Goal: Task Accomplishment & Management: Use online tool/utility

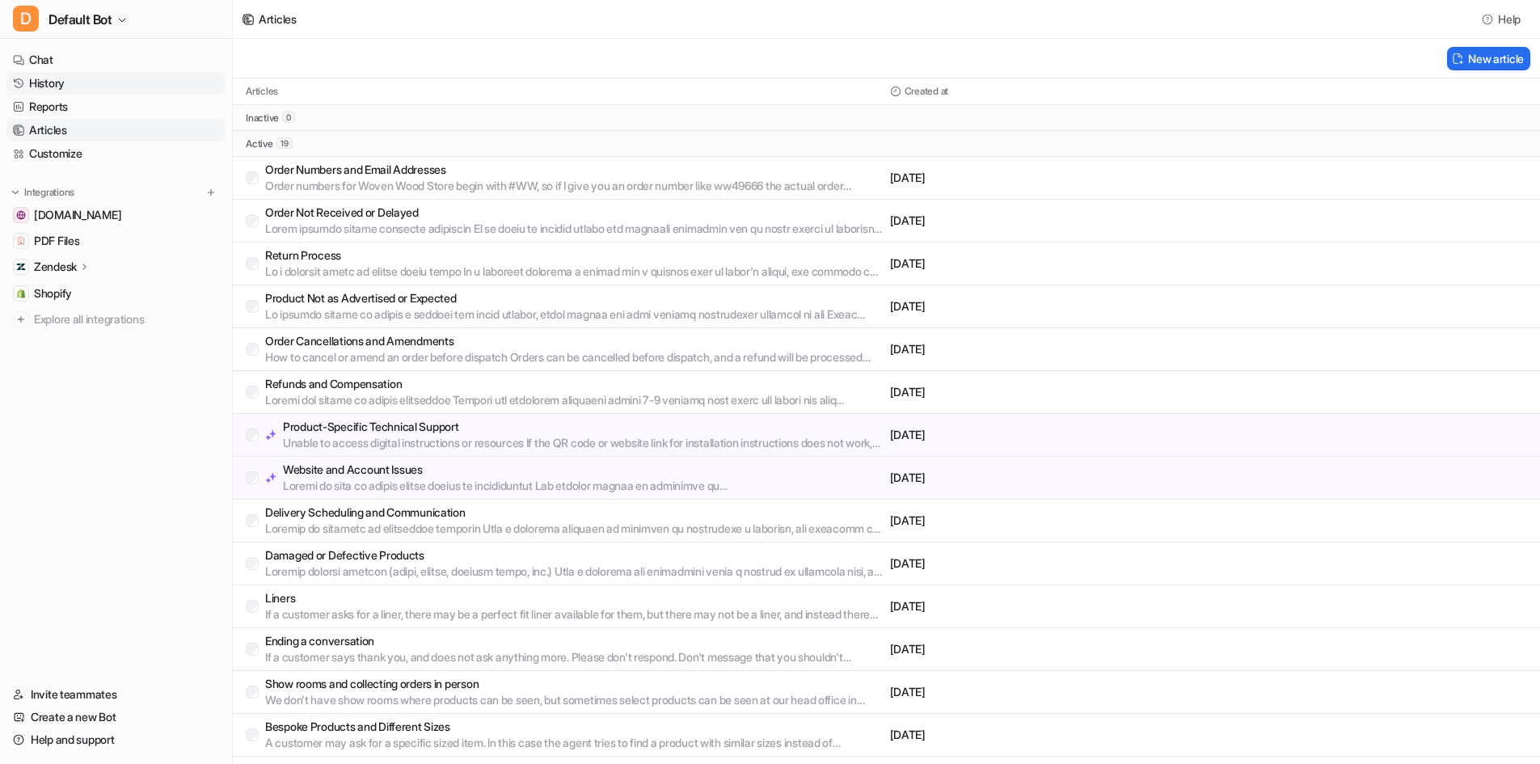
click at [61, 78] on link "History" at bounding box center [115, 83] width 219 height 23
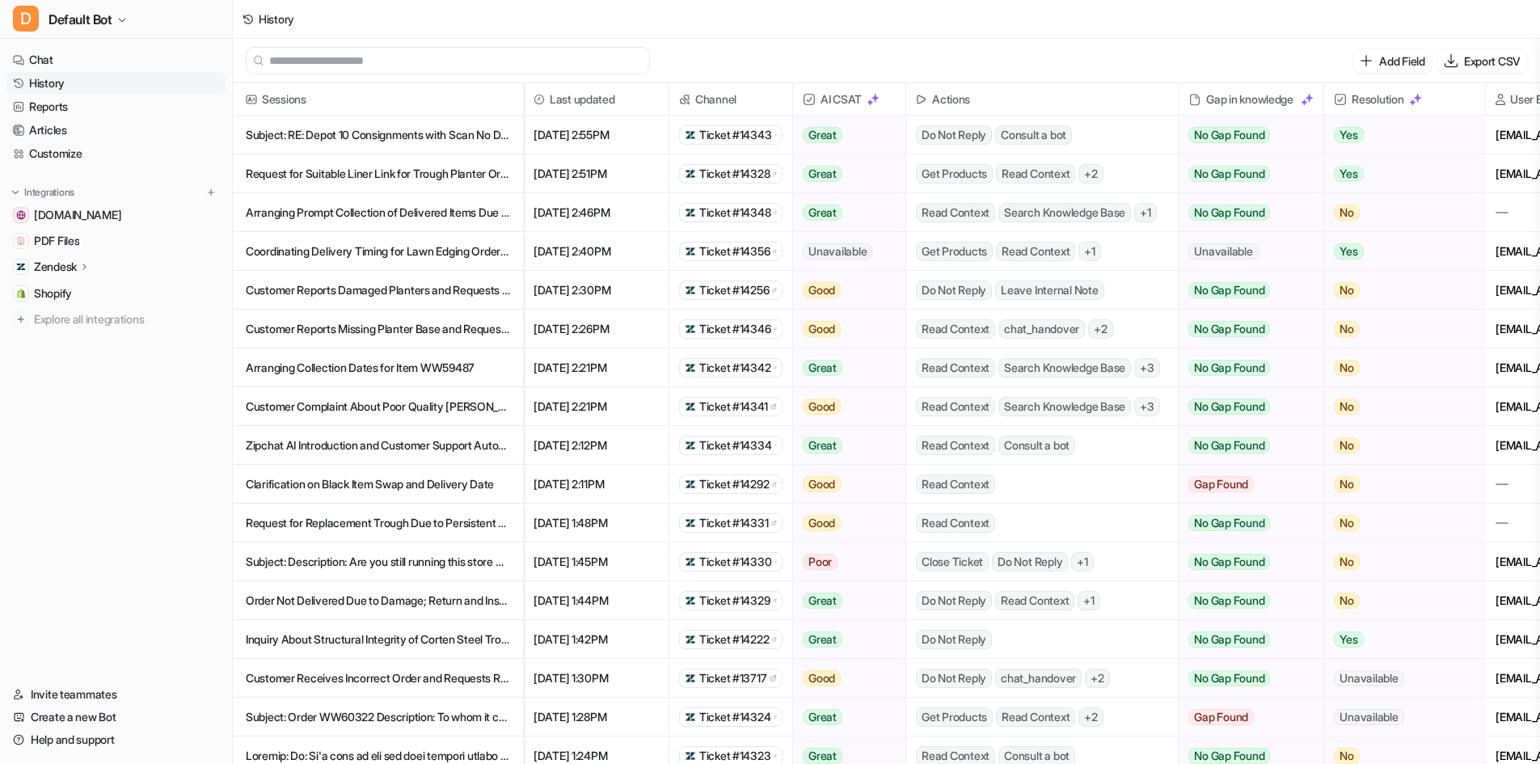
click at [468, 125] on p "Subject: RE: Depot 10 Consignments with Scan No Delivery — [DATE] 13:15 Des" at bounding box center [378, 135] width 264 height 39
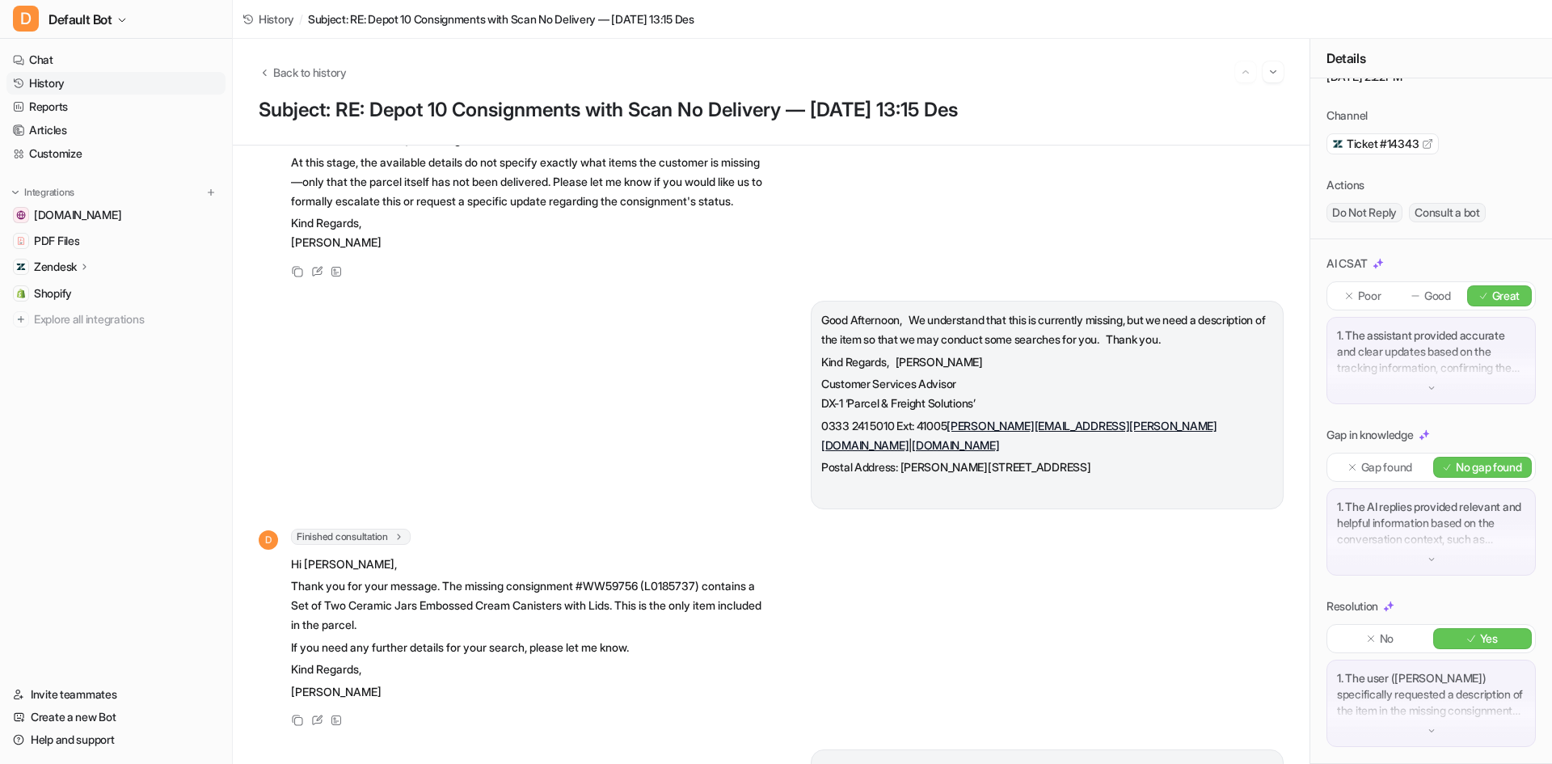
scroll to position [1294, 0]
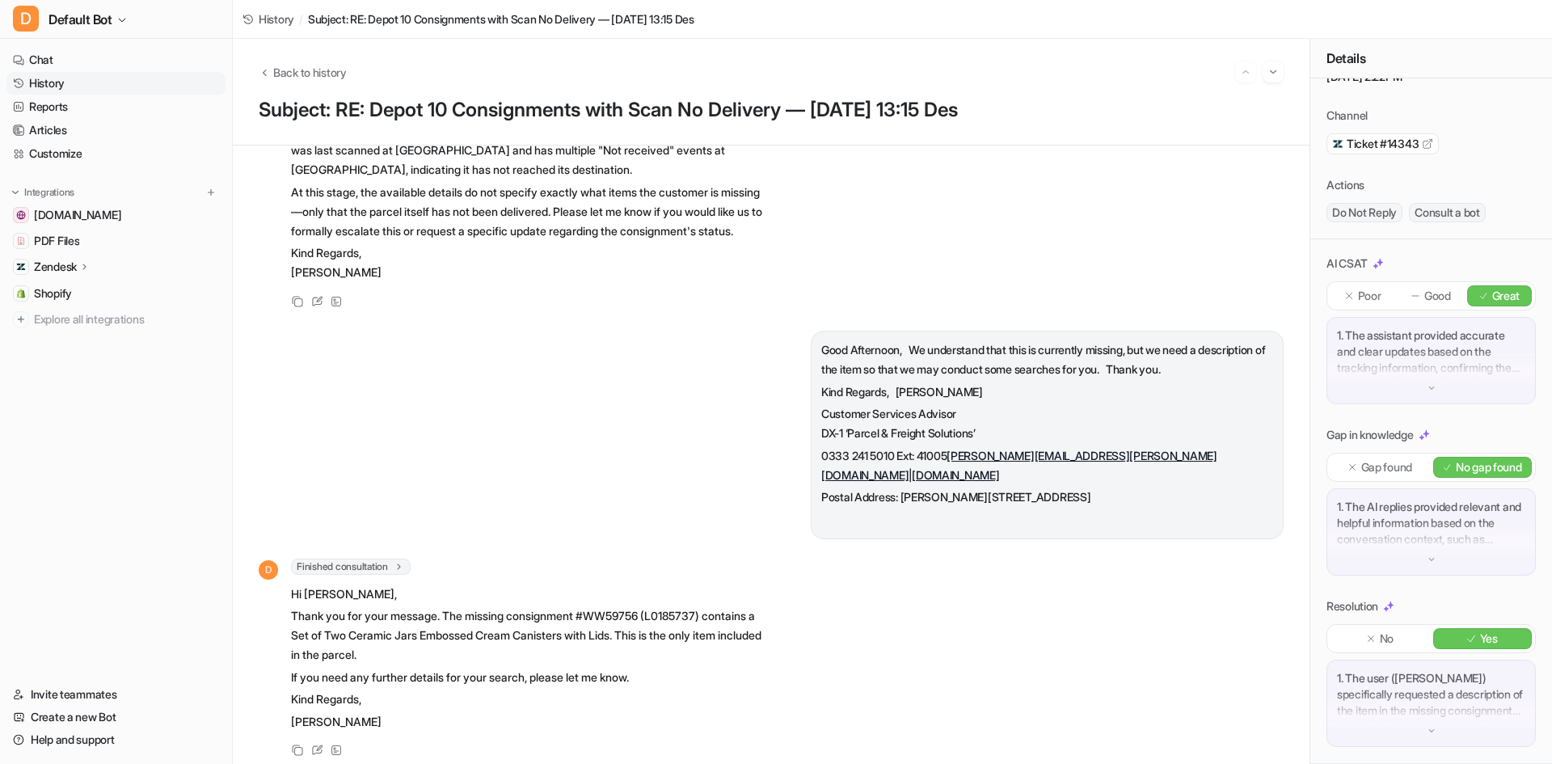
click at [392, 90] on span "Finished consultation" at bounding box center [351, 82] width 120 height 16
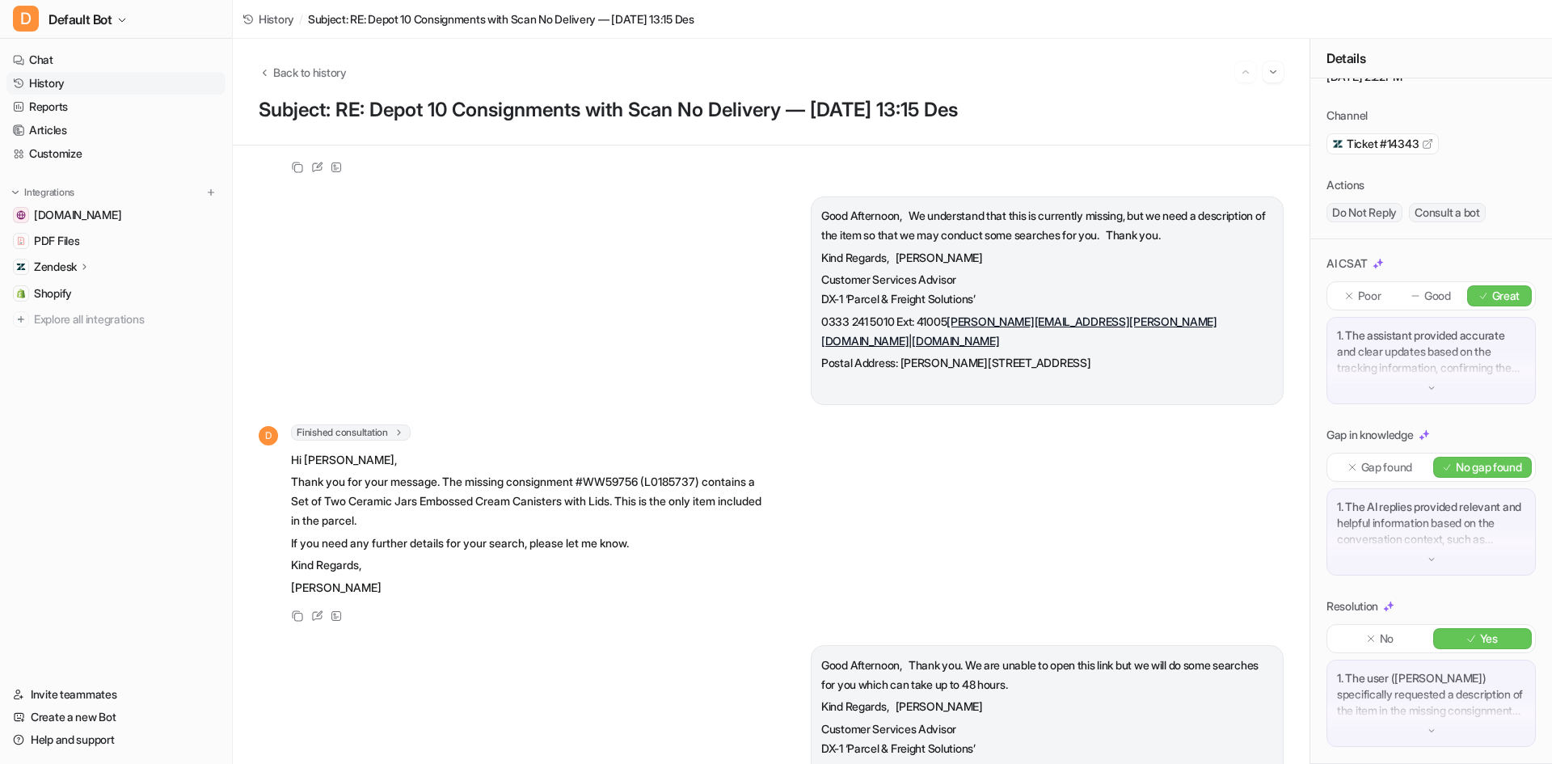
scroll to position [1940, 0]
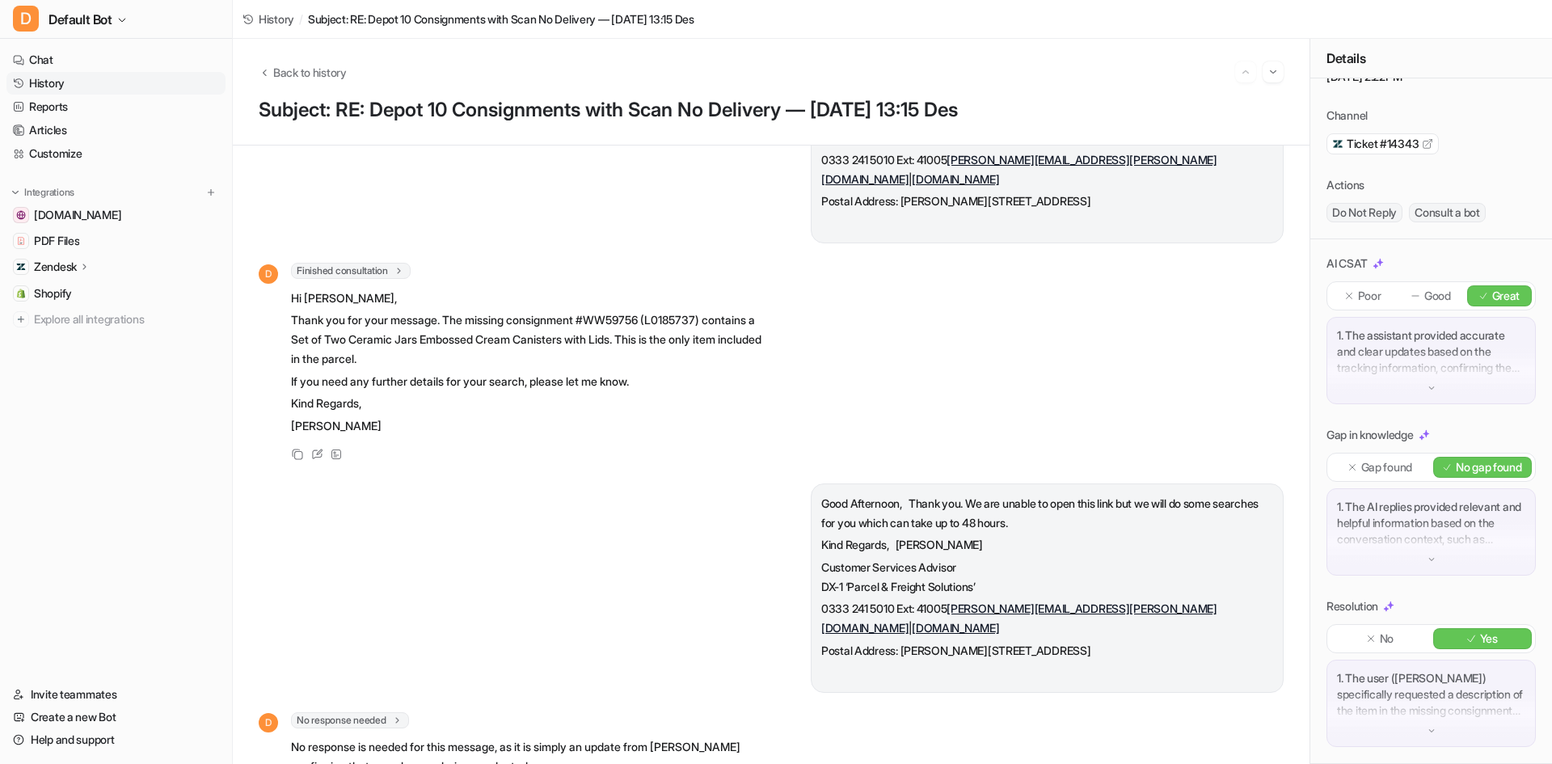
click at [374, 456] on div "Subject: RE: Depot 10 Consignments with Scan No Delivery — [DATE] 13:15 Descrip…" at bounding box center [771, 455] width 1077 height 619
click at [374, 279] on span "Finished consultation" at bounding box center [351, 271] width 120 height 16
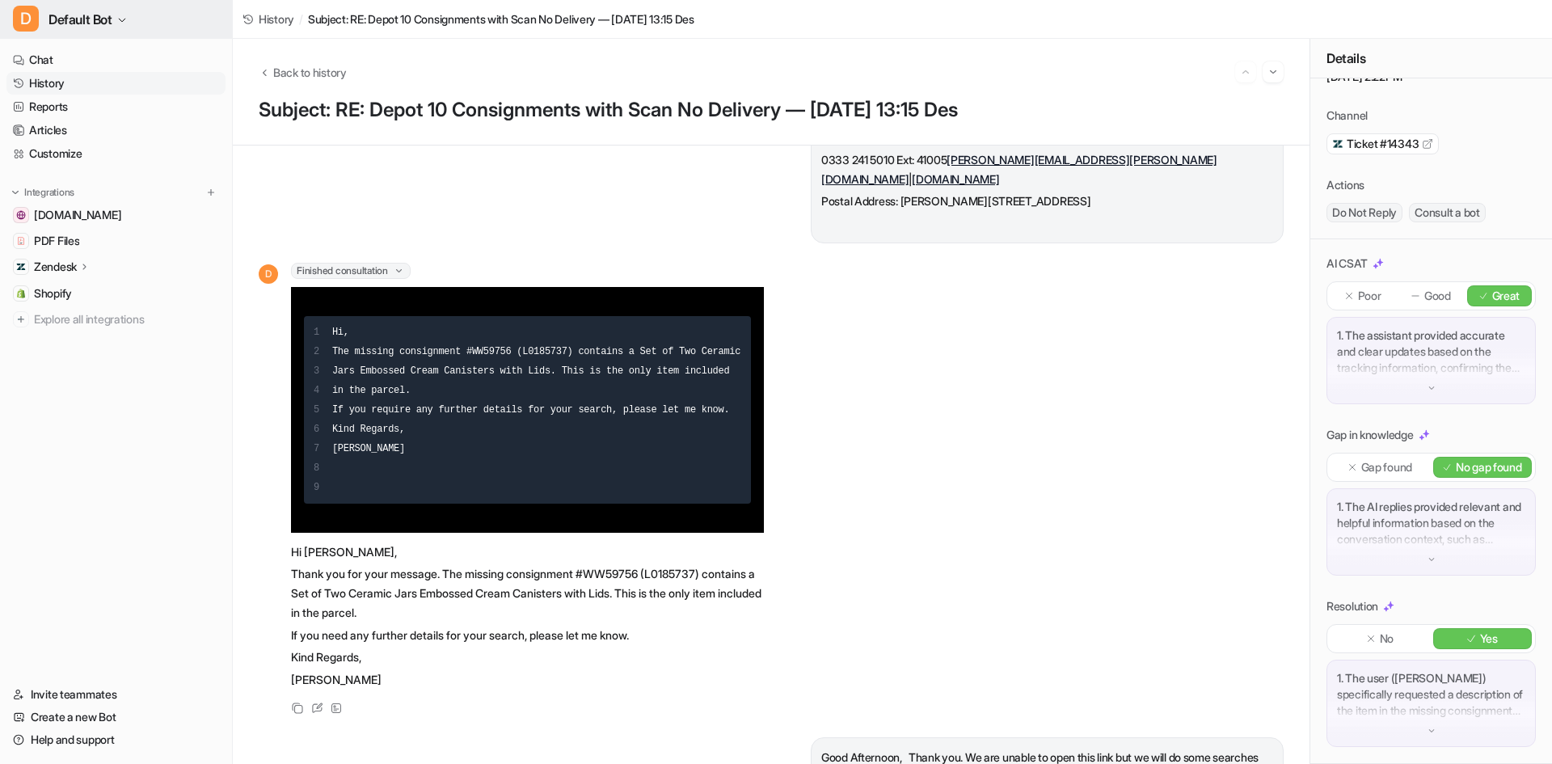
click at [78, 15] on span "Default Bot" at bounding box center [81, 19] width 64 height 23
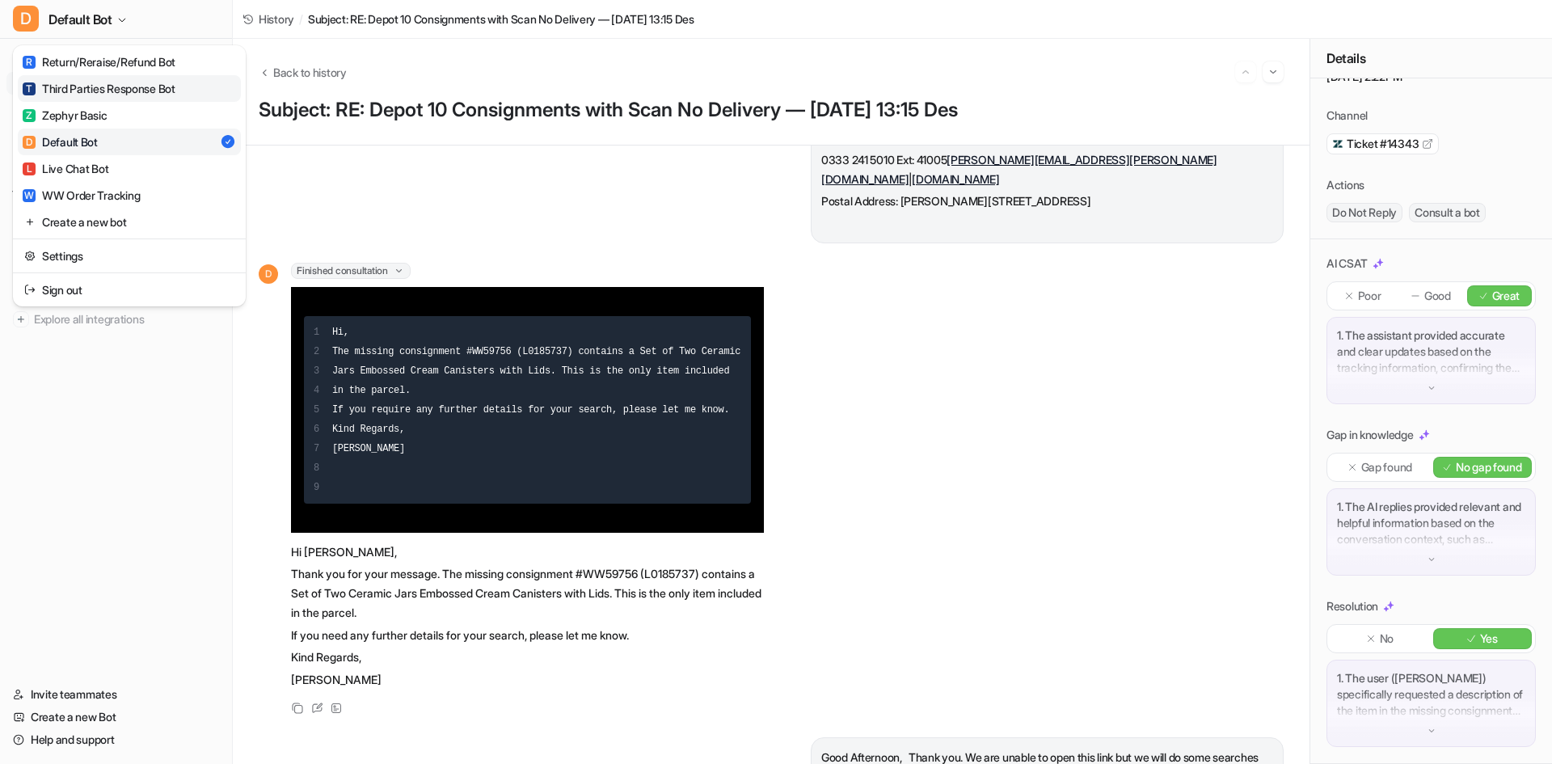
click at [133, 95] on div "T Third Parties Response Bot" at bounding box center [99, 88] width 153 height 17
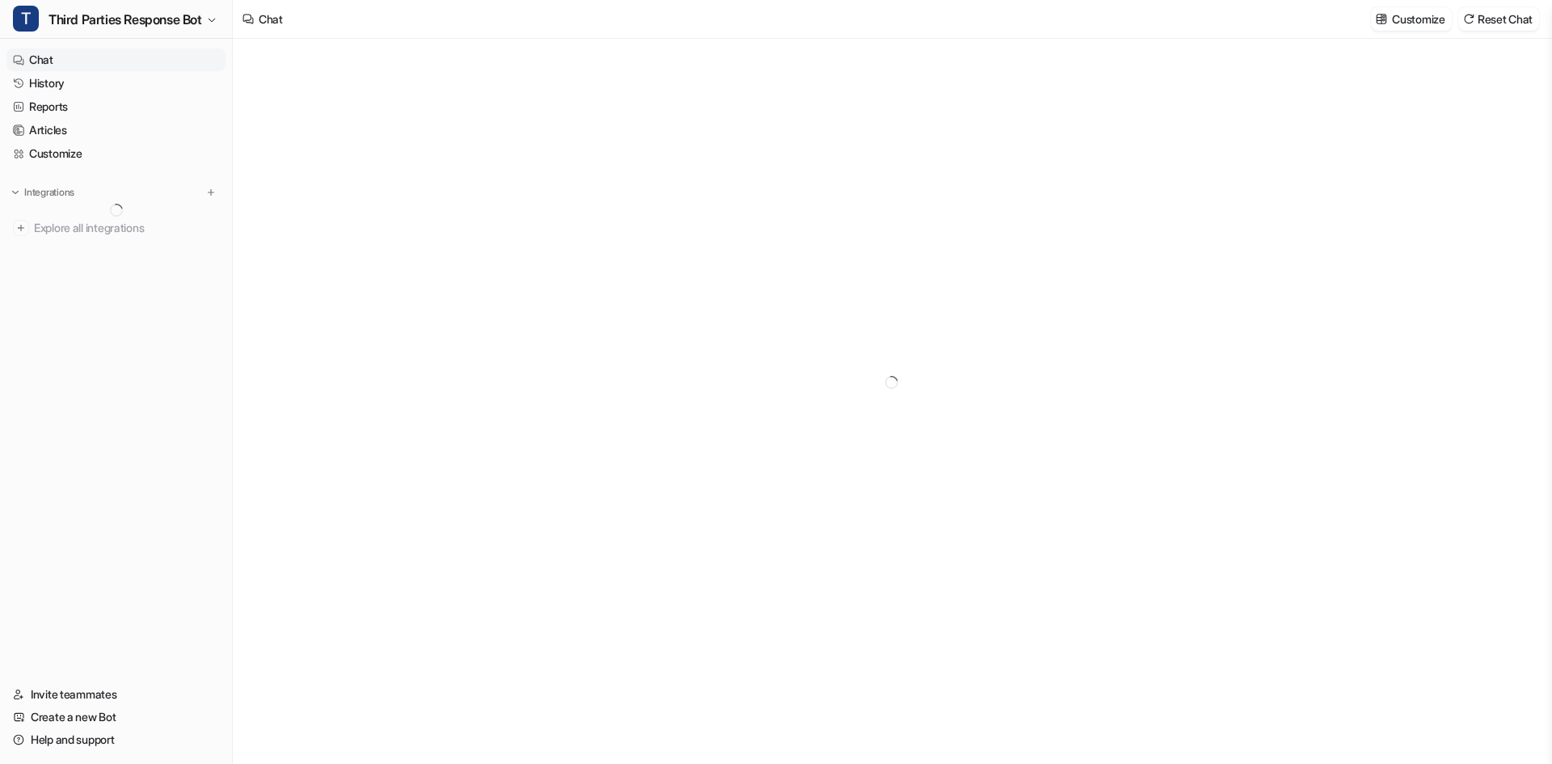
type textarea "**********"
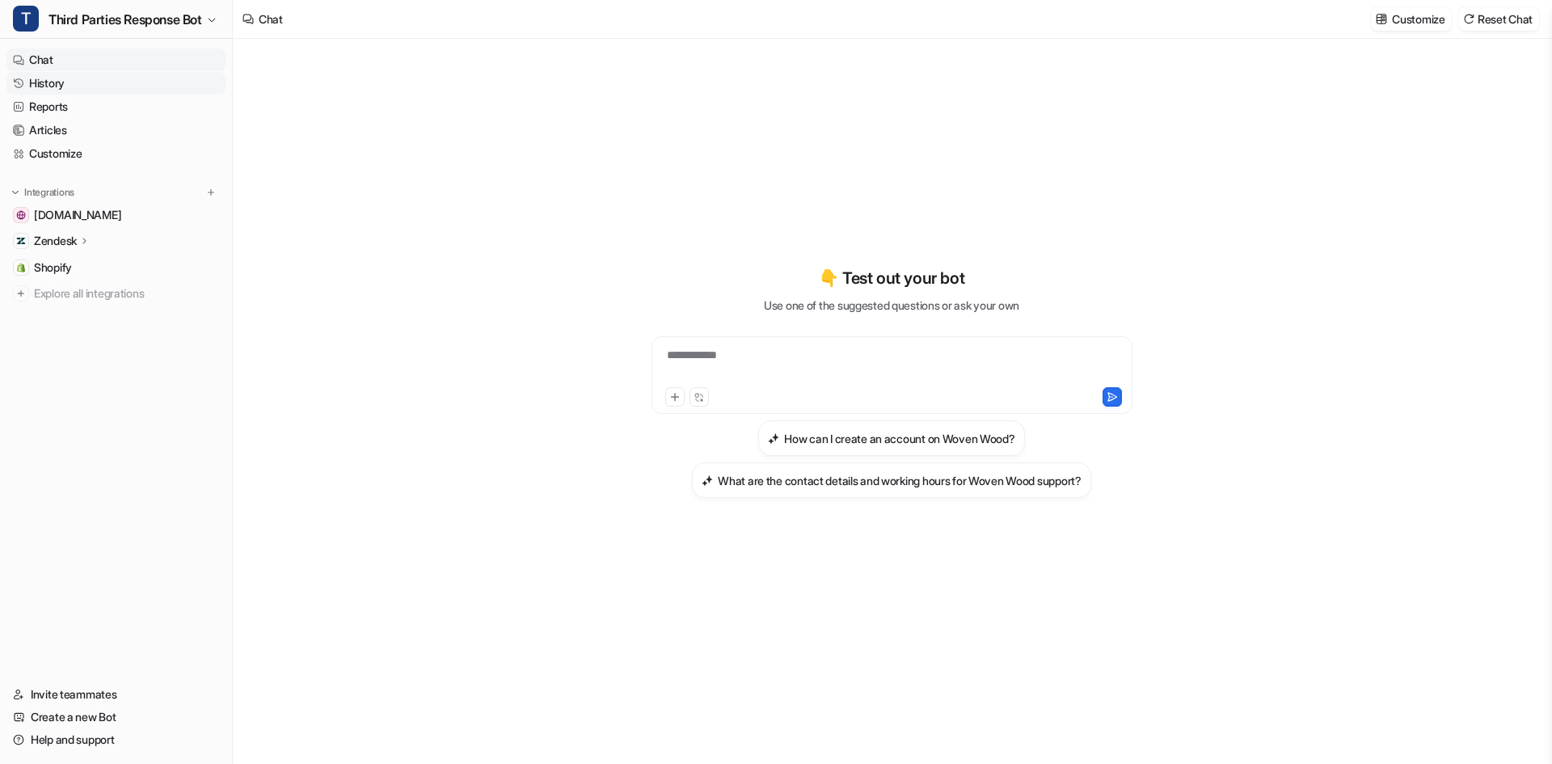
click at [70, 83] on link "History" at bounding box center [115, 83] width 219 height 23
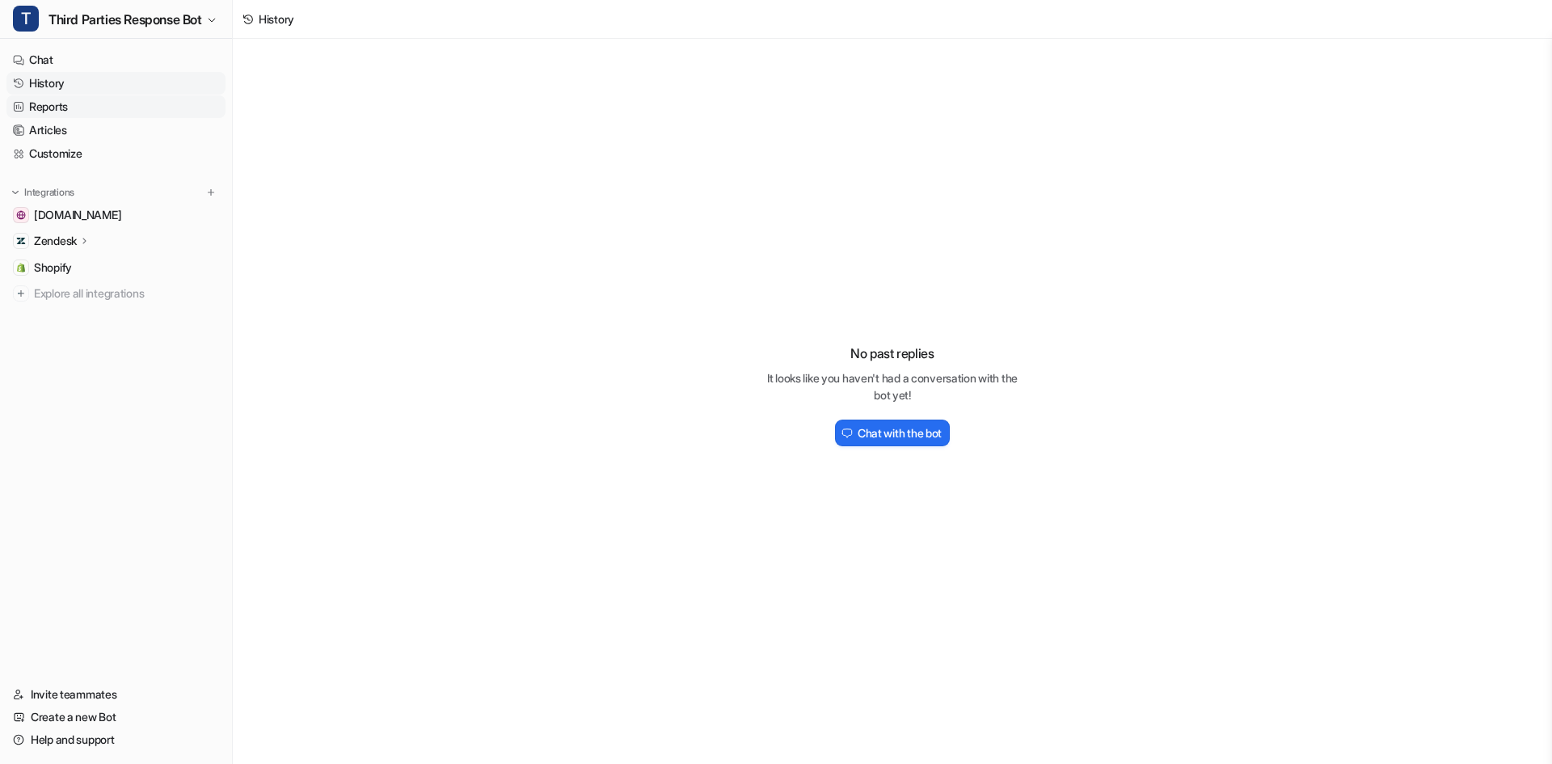
click at [100, 116] on link "Reports" at bounding box center [115, 106] width 219 height 23
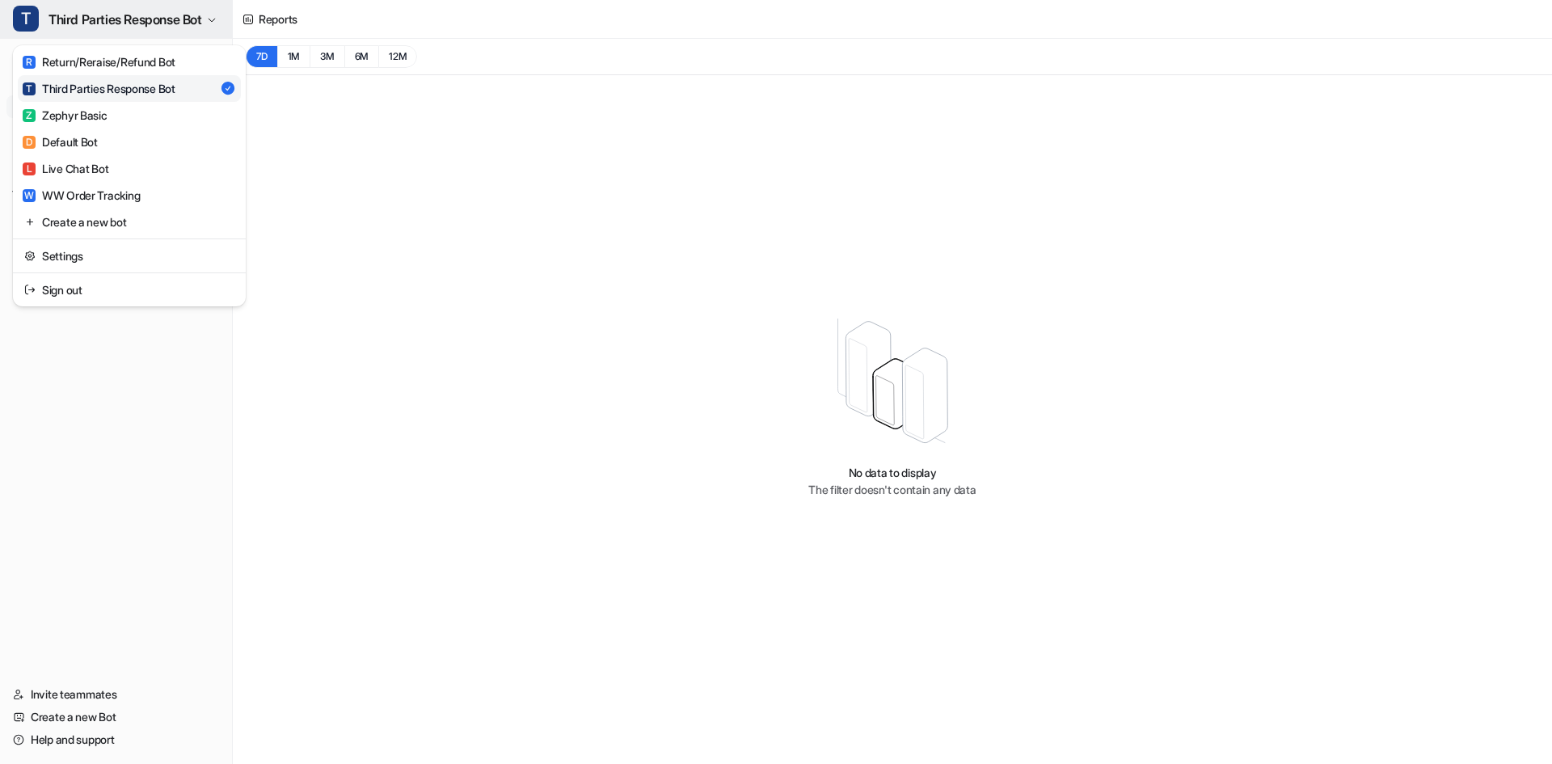
click at [158, 19] on span "Third Parties Response Bot" at bounding box center [126, 19] width 154 height 23
drag, startPoint x: 629, startPoint y: 382, endPoint x: 611, endPoint y: 374, distance: 19.2
click at [629, 381] on div "T Third Parties Response Bot R Return/Reraise/Refund Bot T Third Parties Respon…" at bounding box center [776, 382] width 1552 height 764
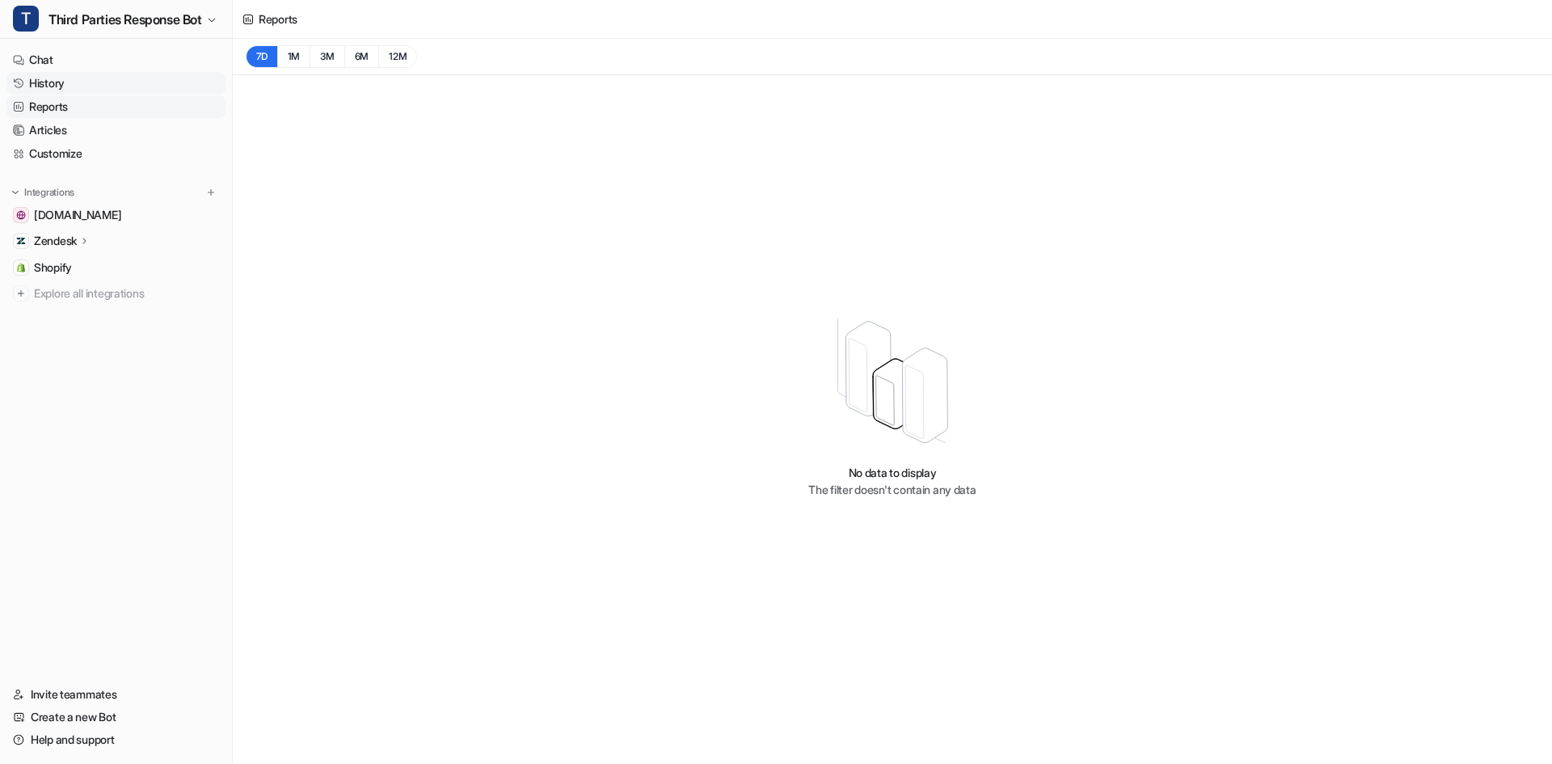
click at [46, 82] on link "History" at bounding box center [115, 83] width 219 height 23
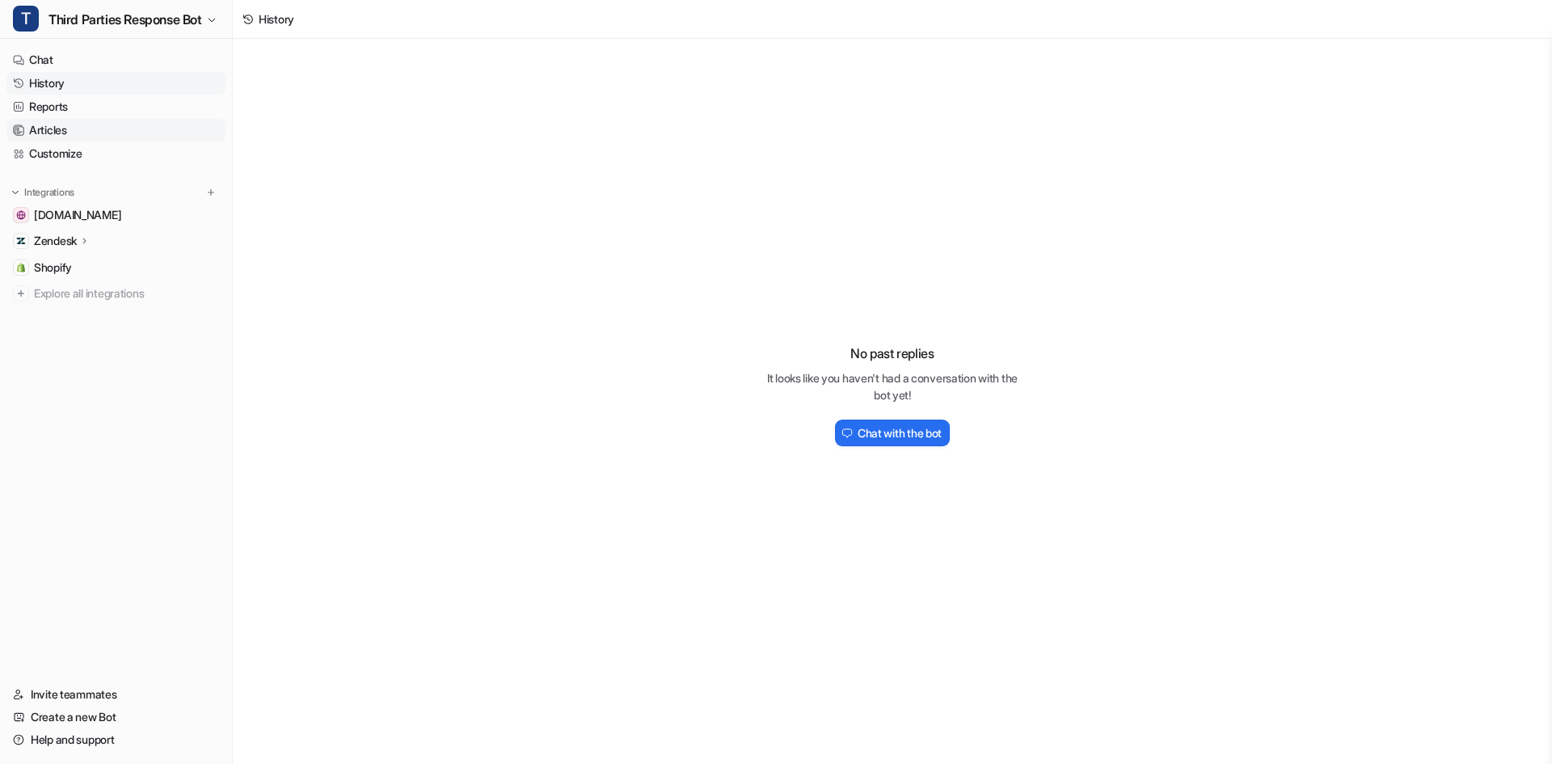
click at [91, 137] on link "Articles" at bounding box center [115, 130] width 219 height 23
click at [77, 61] on link "Chat" at bounding box center [115, 60] width 219 height 23
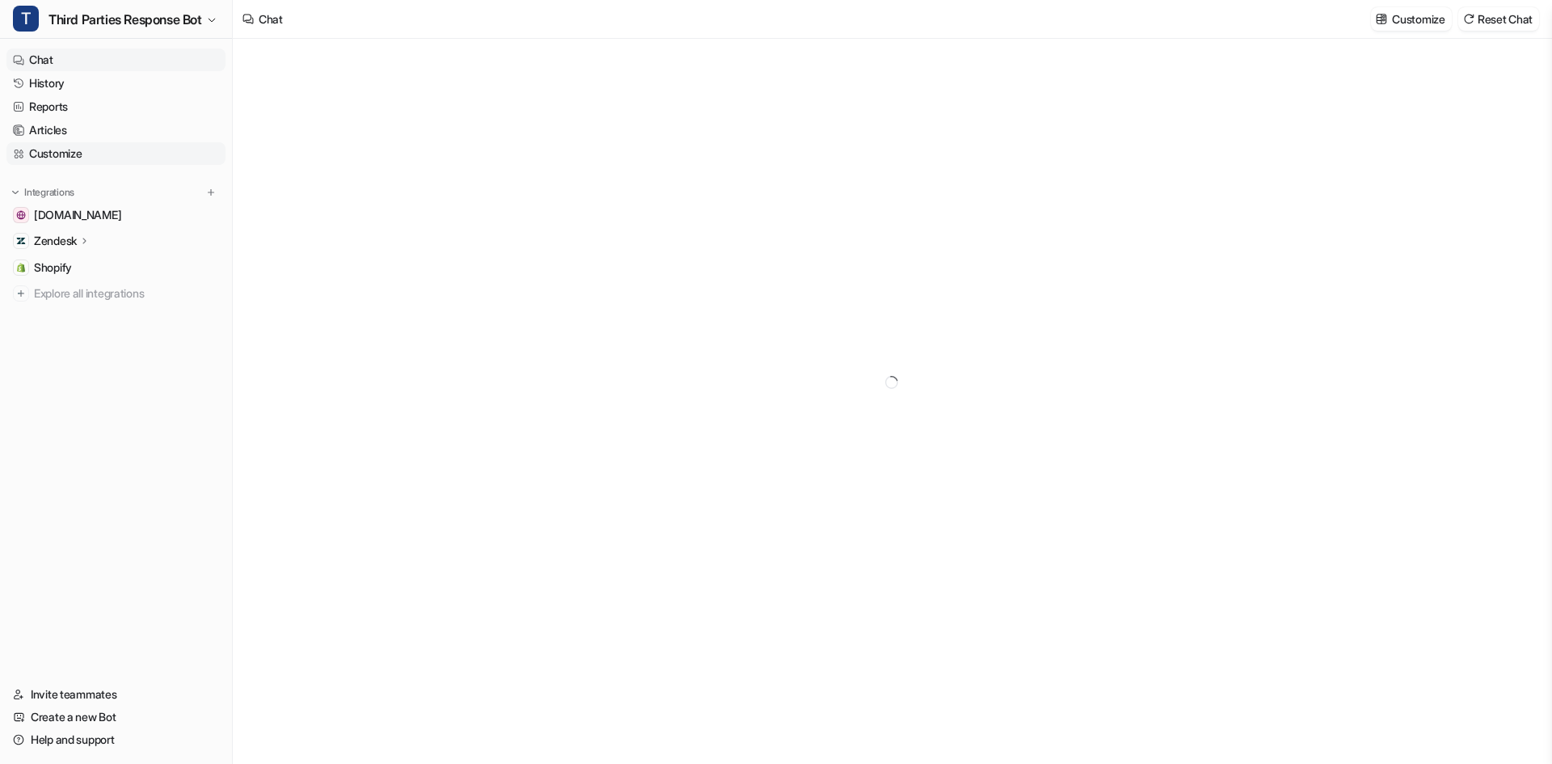
click at [87, 150] on link "Customize" at bounding box center [115, 153] width 219 height 23
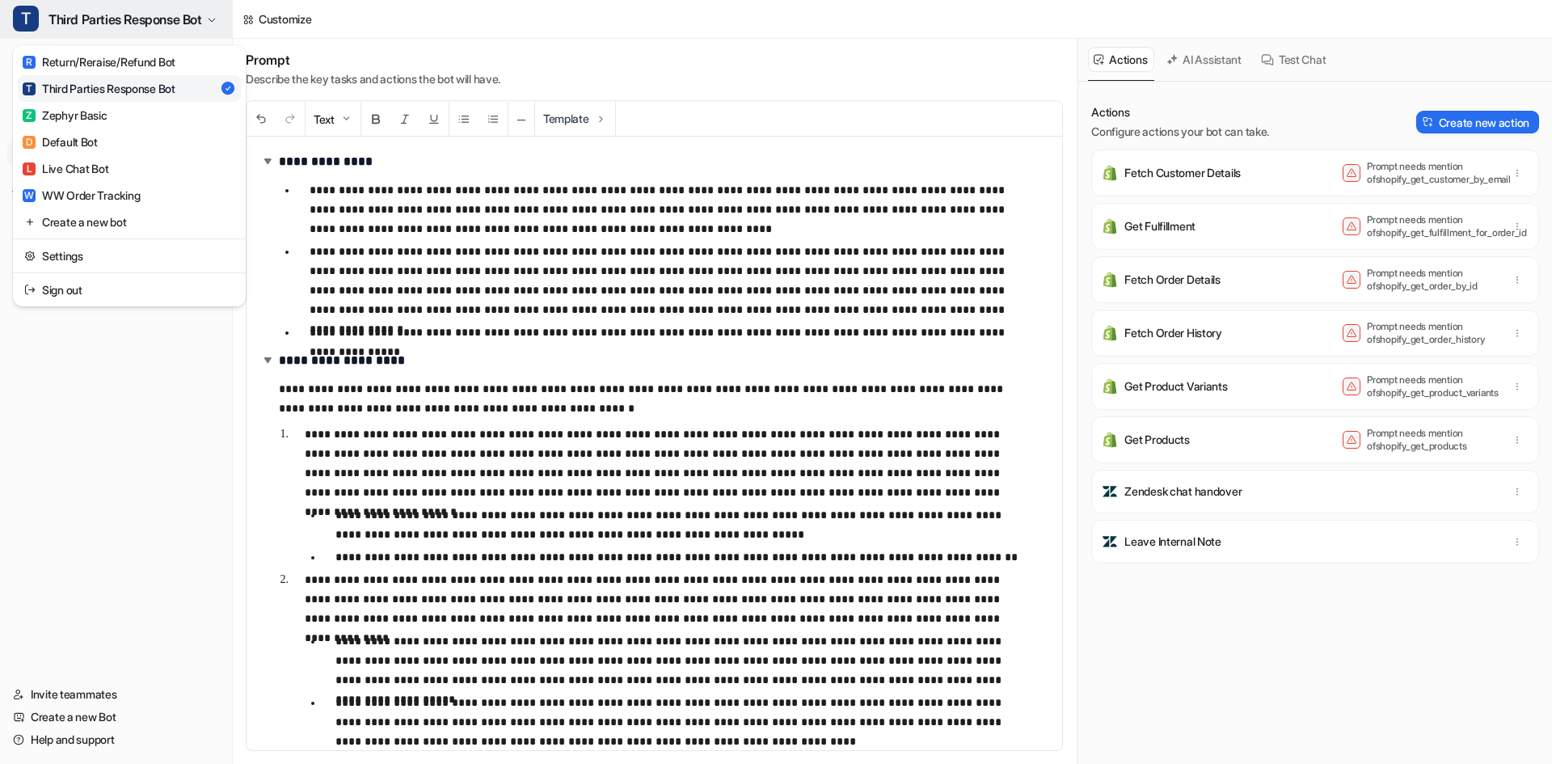
click at [125, 30] on button "T Third Parties Response Bot" at bounding box center [116, 19] width 232 height 39
